Goal: Check status: Check status

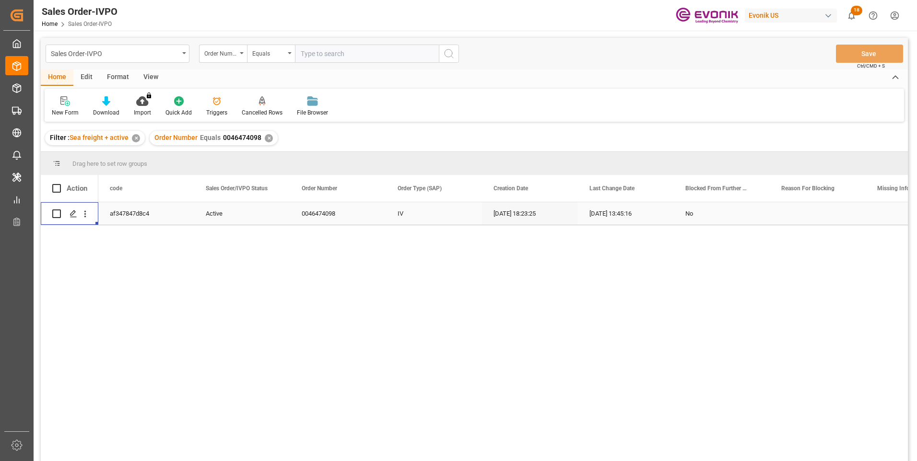
click at [320, 48] on input "text" at bounding box center [367, 54] width 144 height 18
paste input "2007190232"
type input "2007190232"
click at [448, 58] on icon "search button" at bounding box center [449, 54] width 12 height 12
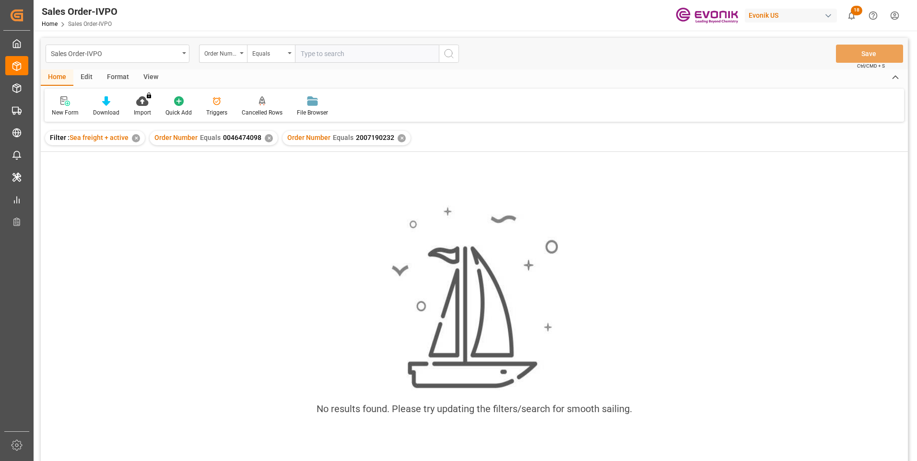
click at [268, 135] on div "✕" at bounding box center [269, 138] width 8 height 8
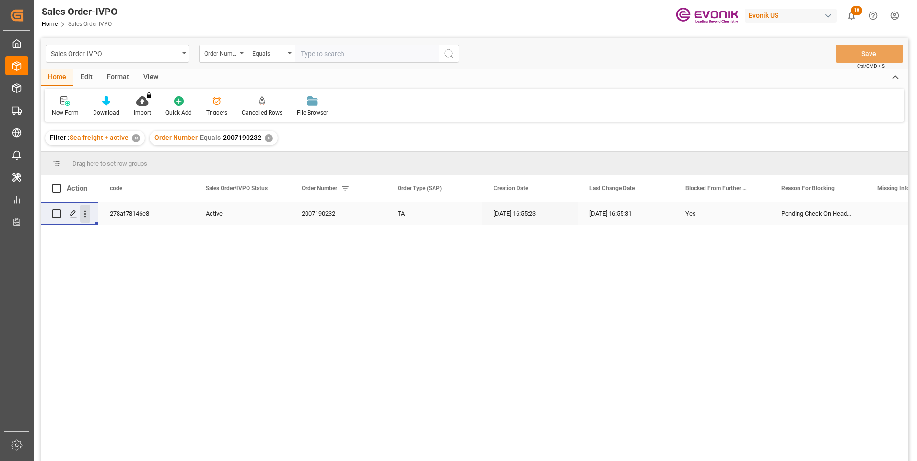
click at [86, 212] on icon "open menu" at bounding box center [85, 214] width 10 height 10
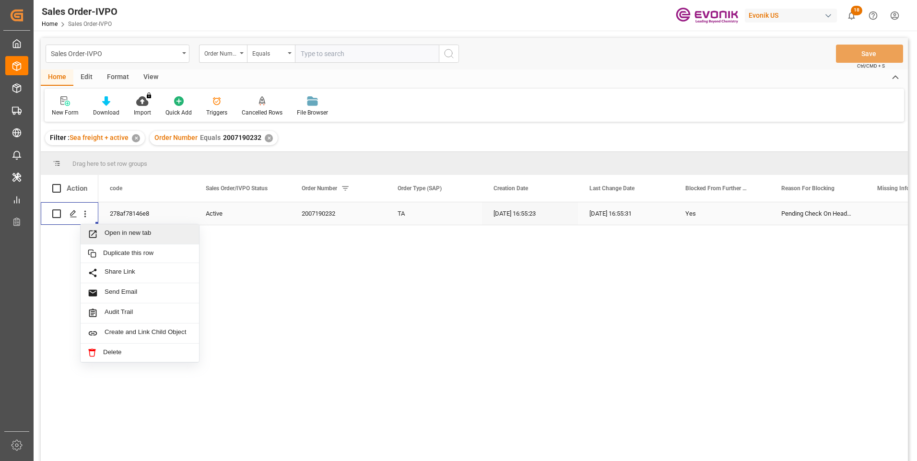
click at [115, 235] on span "Open in new tab" at bounding box center [148, 234] width 87 height 10
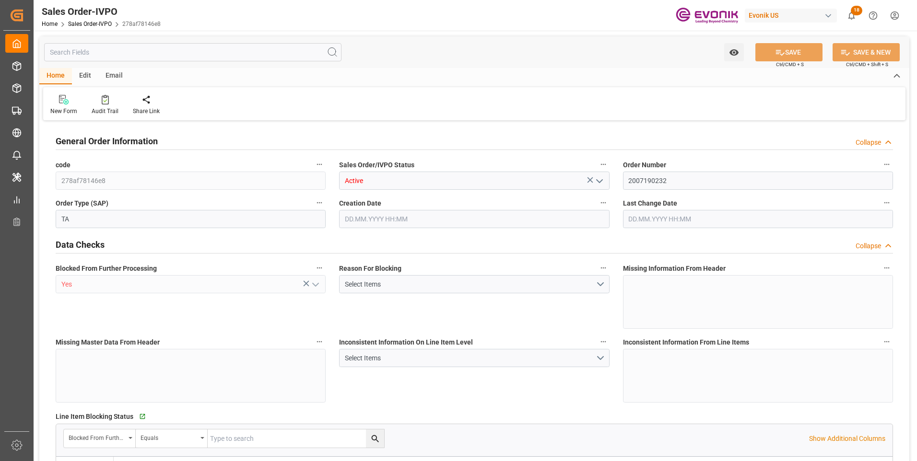
type input "TNRDS"
type input "0"
type input "2"
type input "39602.08"
type input "18.09.2025 16:55"
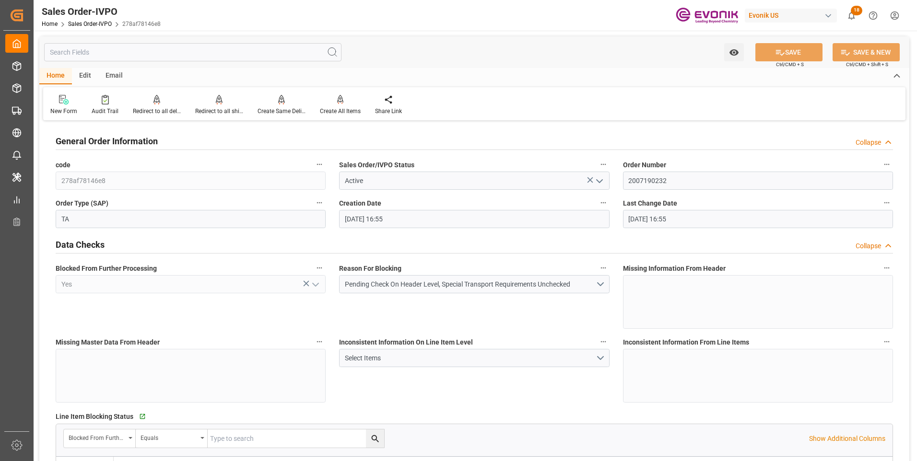
type input "18.09.2025 16:55"
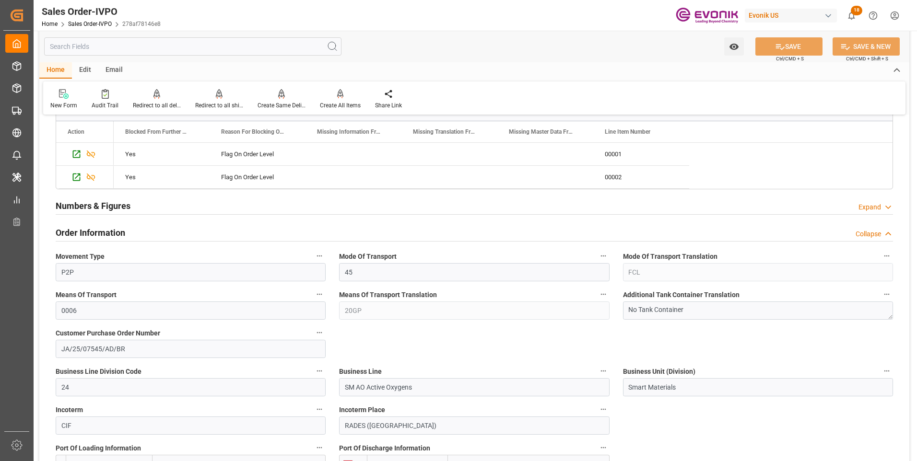
scroll to position [479, 0]
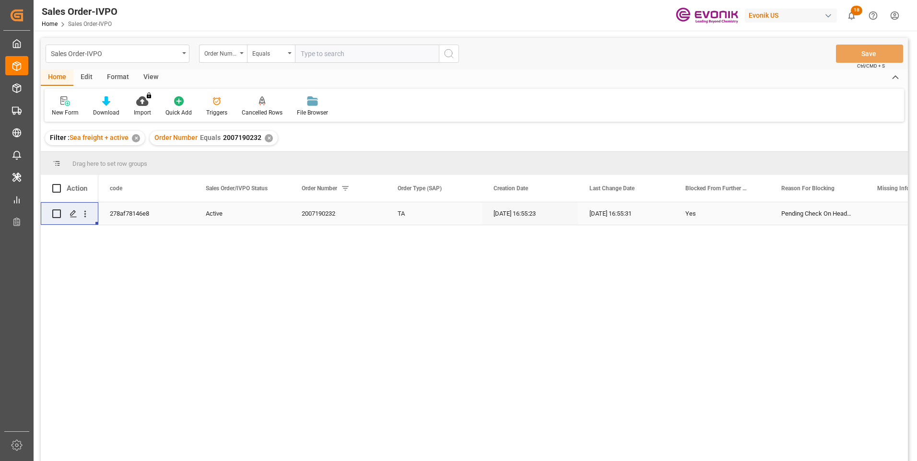
click at [337, 52] on input "text" at bounding box center [367, 54] width 144 height 18
paste input "2007054875"
type input "2007054875"
click at [449, 53] on icon "search button" at bounding box center [449, 54] width 12 height 12
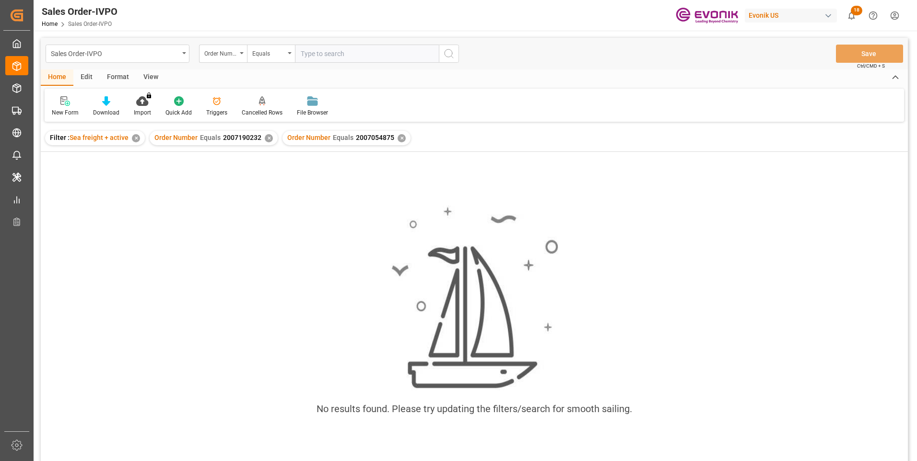
click at [265, 139] on div "✕" at bounding box center [269, 138] width 8 height 8
click at [244, 186] on div "No results found. Please try updating the filters/search for smooth sailing." at bounding box center [474, 319] width 867 height 335
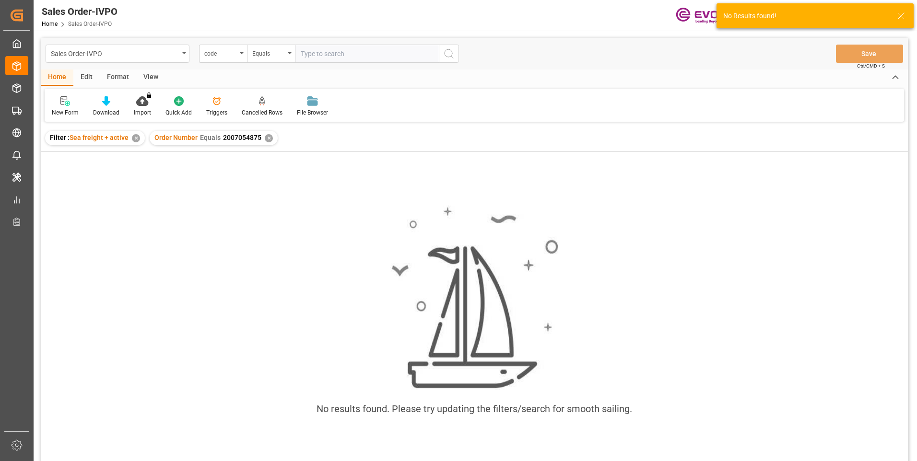
click at [326, 55] on input "text" at bounding box center [367, 54] width 144 height 18
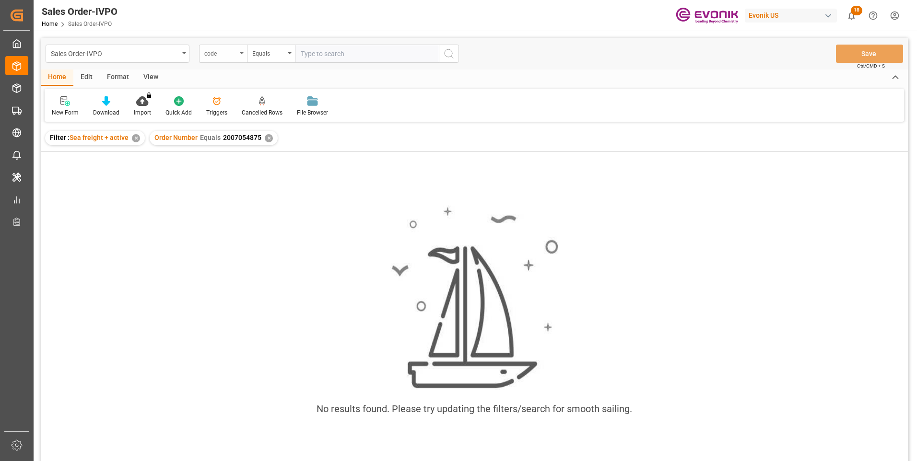
click at [245, 53] on div "code" at bounding box center [223, 54] width 48 height 18
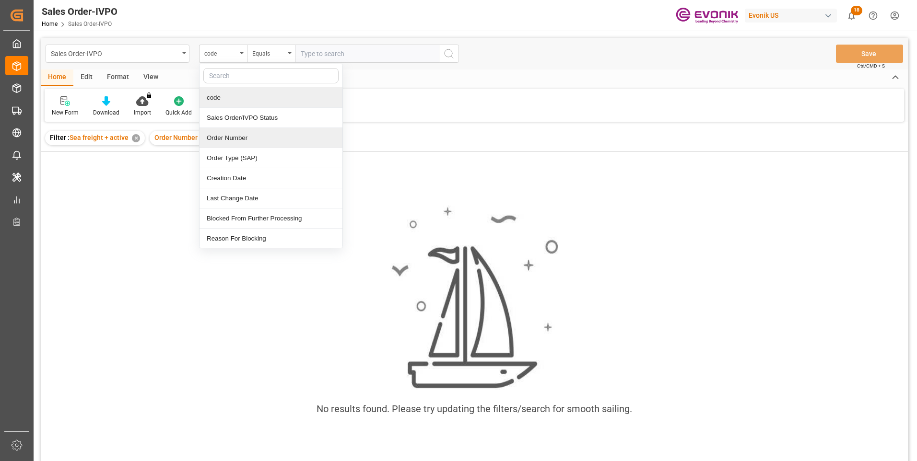
click at [225, 136] on div "Order Number" at bounding box center [270, 138] width 143 height 20
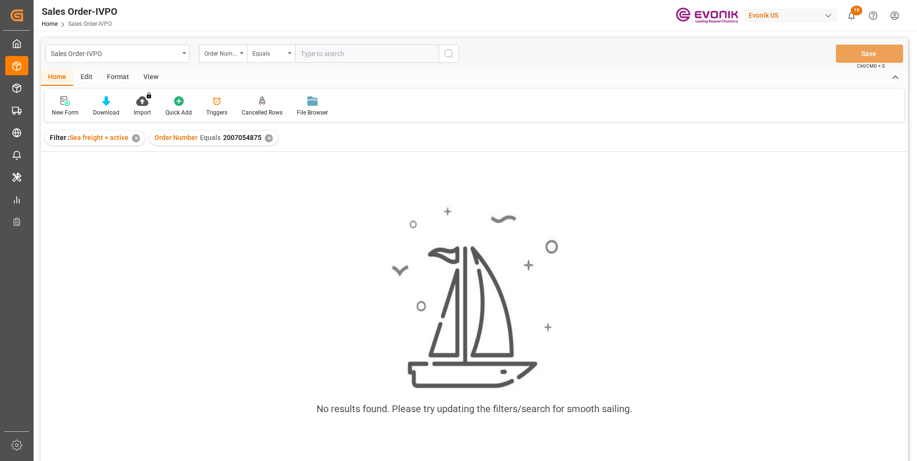
click at [312, 54] on input "text" at bounding box center [367, 54] width 144 height 18
paste input "2007190232"
type input "2007190232"
click at [447, 55] on icon "search button" at bounding box center [449, 54] width 12 height 12
click at [268, 138] on div "✕" at bounding box center [269, 138] width 8 height 8
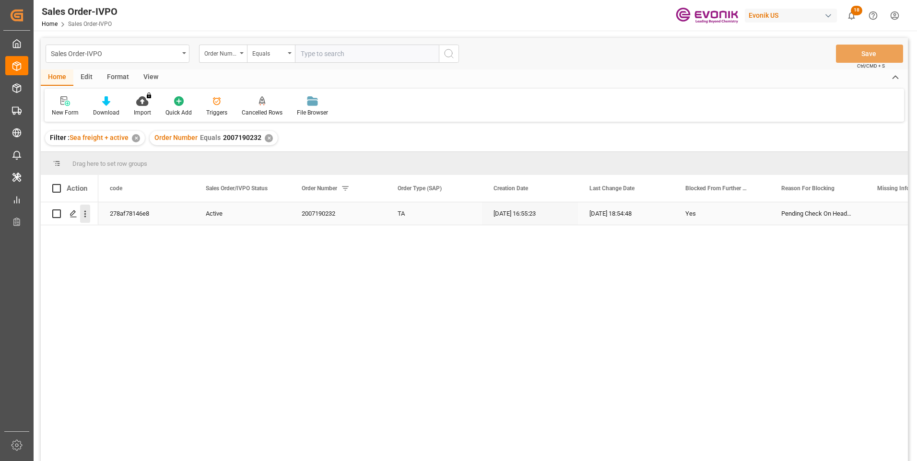
click at [85, 214] on icon "open menu" at bounding box center [85, 214] width 2 height 7
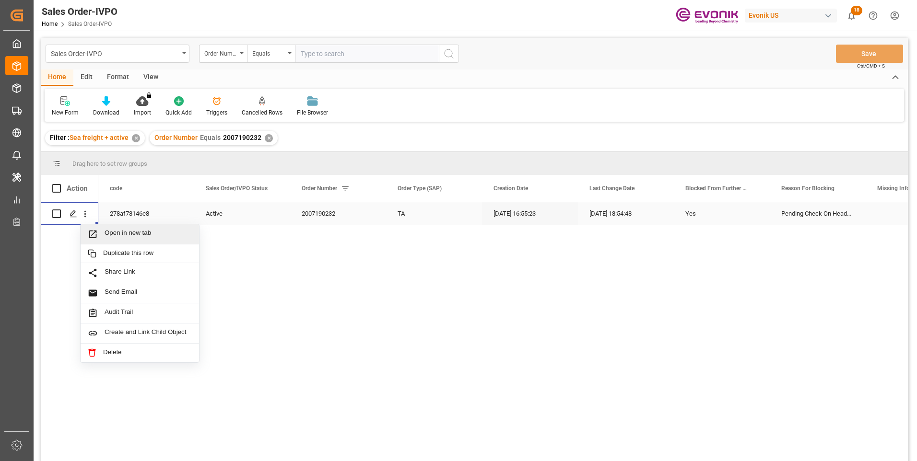
click at [119, 236] on span "Open in new tab" at bounding box center [148, 234] width 87 height 10
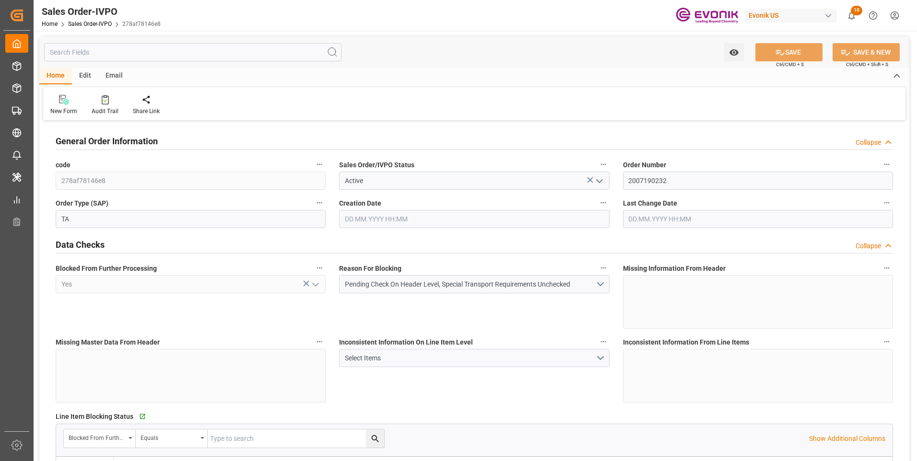
type input "TNTUN"
type input "0"
type input "2"
type input "3"
type input "39602.08"
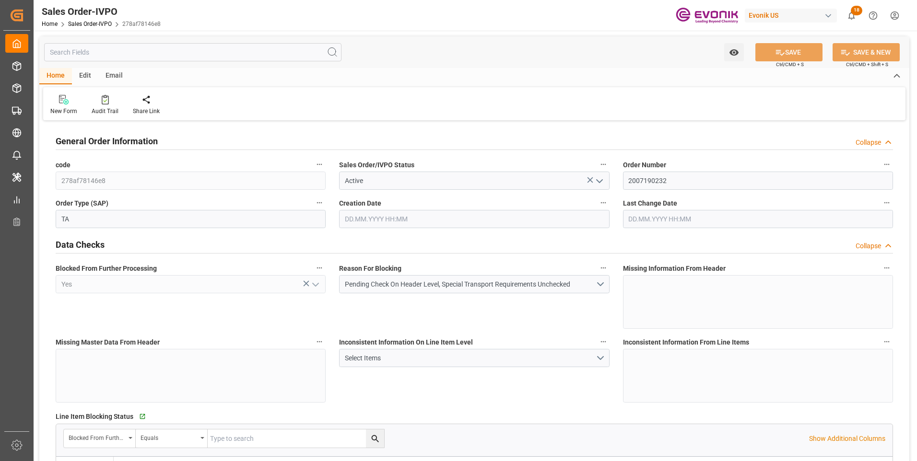
type input "0"
type input "34000"
type input "60"
type input "[DATE] 16:55"
type input "[DATE] 18:54"
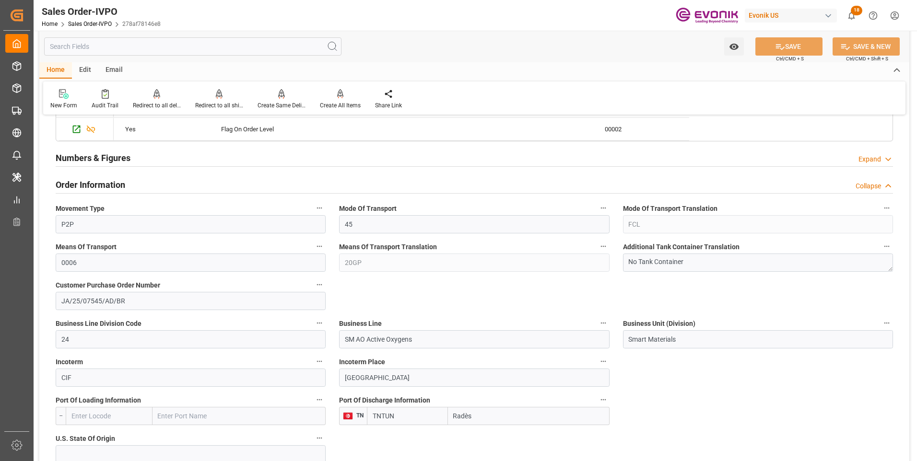
scroll to position [431, 0]
